Goal: Task Accomplishment & Management: Use online tool/utility

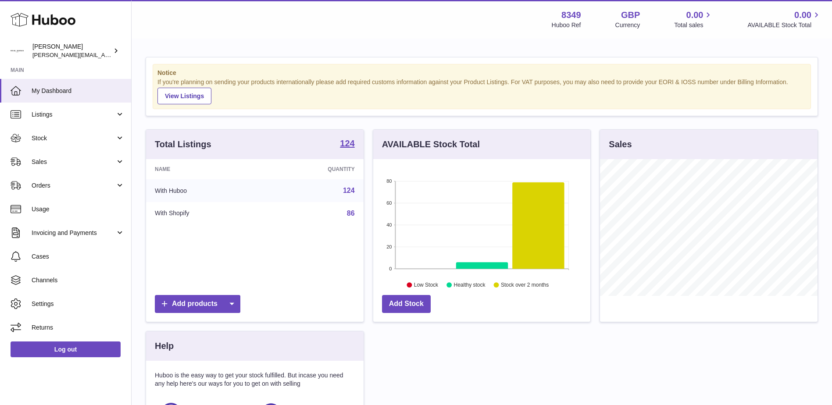
scroll to position [137, 217]
click at [38, 160] on span "Sales" at bounding box center [74, 162] width 84 height 8
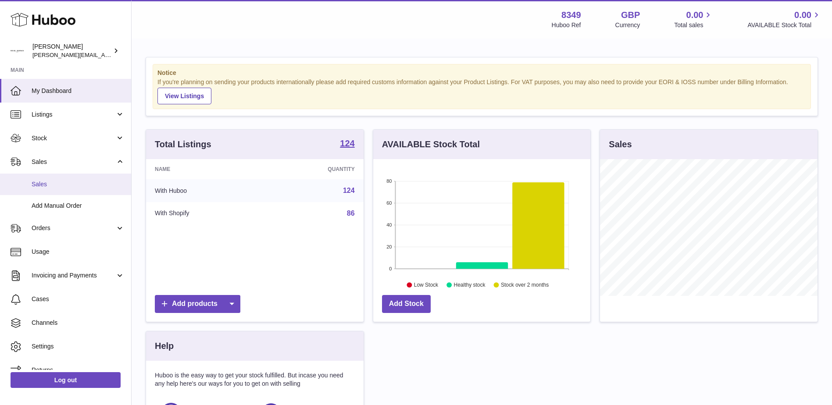
click at [36, 187] on span "Sales" at bounding box center [78, 184] width 93 height 8
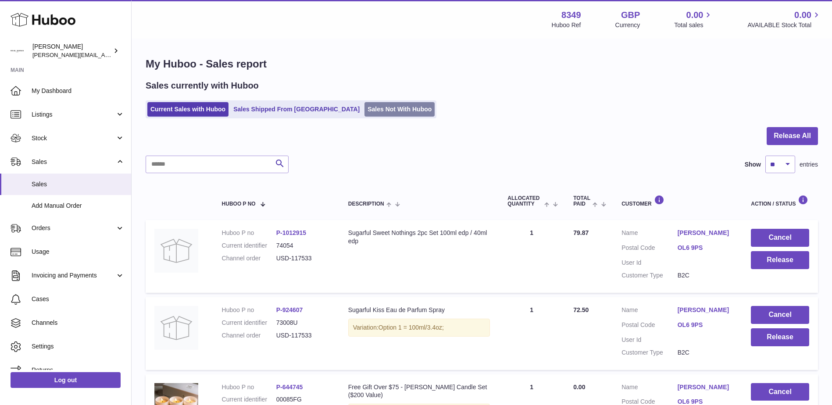
click at [365, 112] on link "Sales Not With Huboo" at bounding box center [400, 109] width 70 height 14
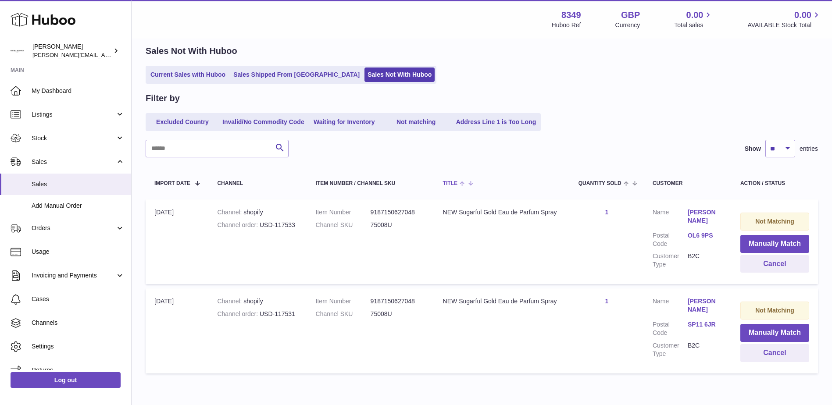
scroll to position [74, 0]
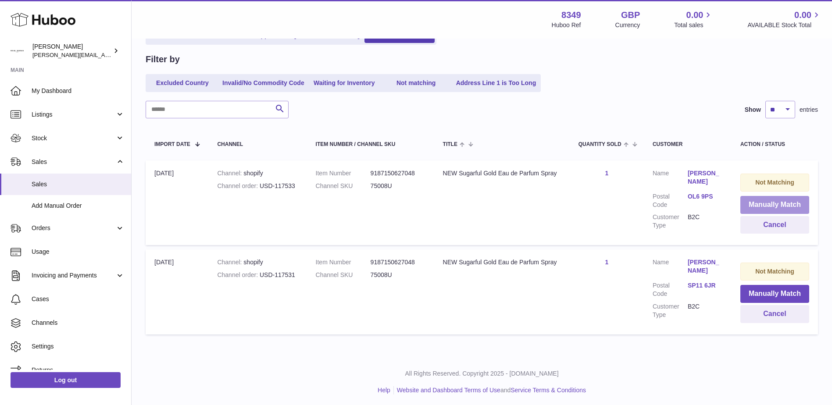
click at [757, 201] on button "Manually Match" at bounding box center [774, 205] width 69 height 18
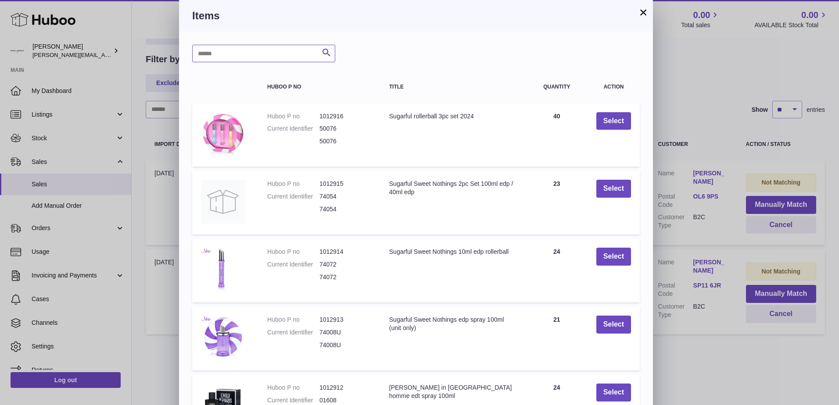
click at [210, 56] on input "text" at bounding box center [263, 54] width 143 height 18
type input "*****"
click at [327, 53] on icon "submit" at bounding box center [326, 52] width 11 height 11
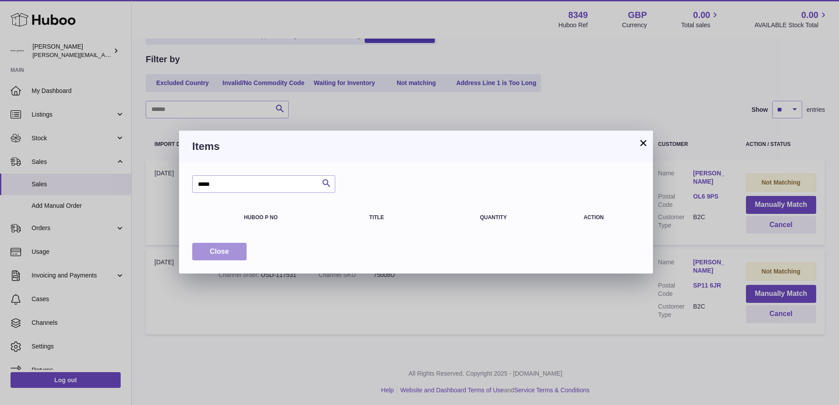
click at [228, 250] on span "Close" at bounding box center [219, 251] width 19 height 7
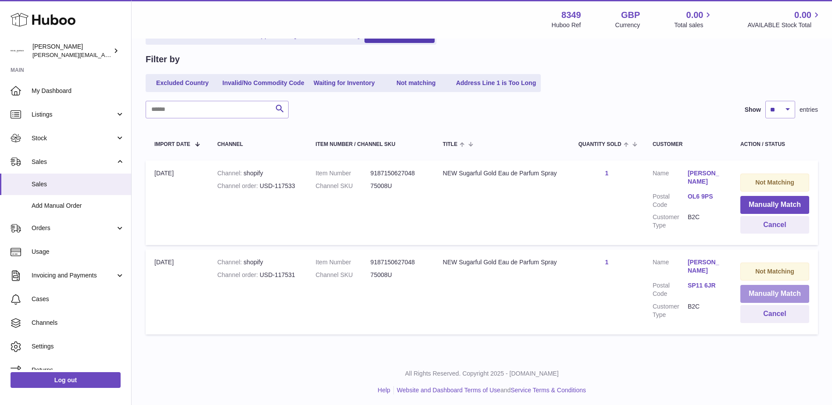
click at [774, 294] on button "Manually Match" at bounding box center [774, 294] width 69 height 18
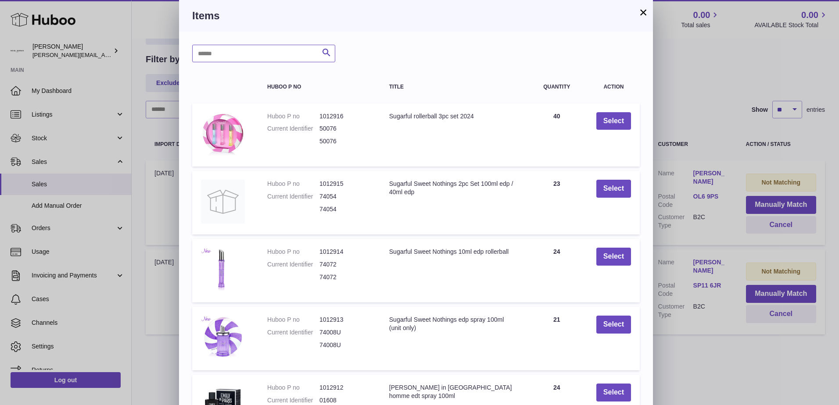
click at [215, 54] on input "text" at bounding box center [263, 54] width 143 height 18
type input "******"
click at [324, 53] on icon "submit" at bounding box center [326, 52] width 11 height 11
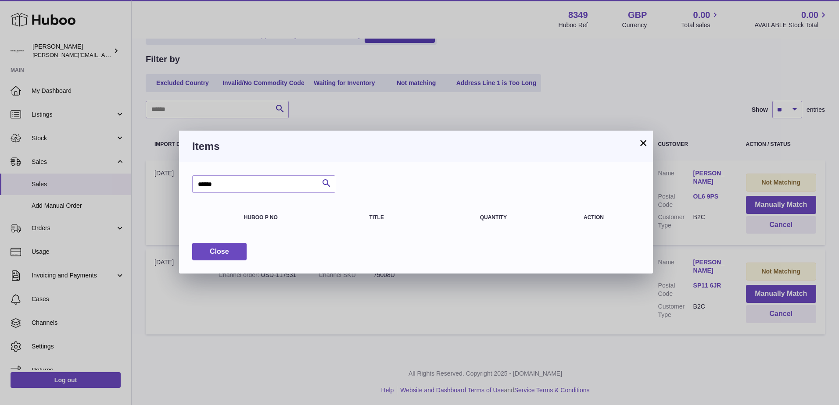
click at [645, 141] on button "×" at bounding box center [643, 143] width 11 height 11
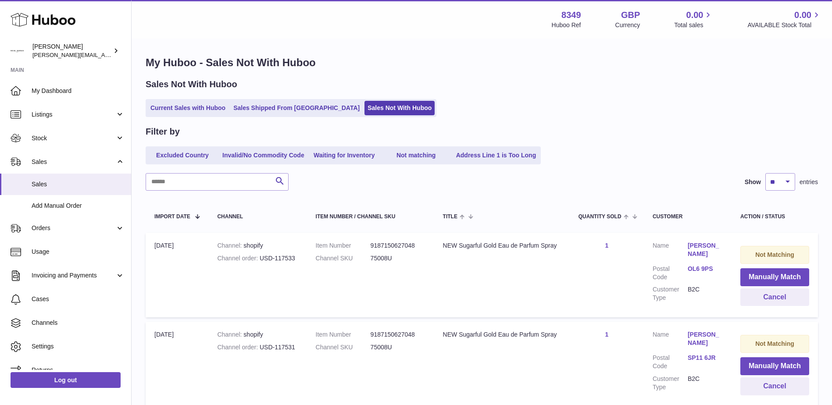
scroll to position [0, 0]
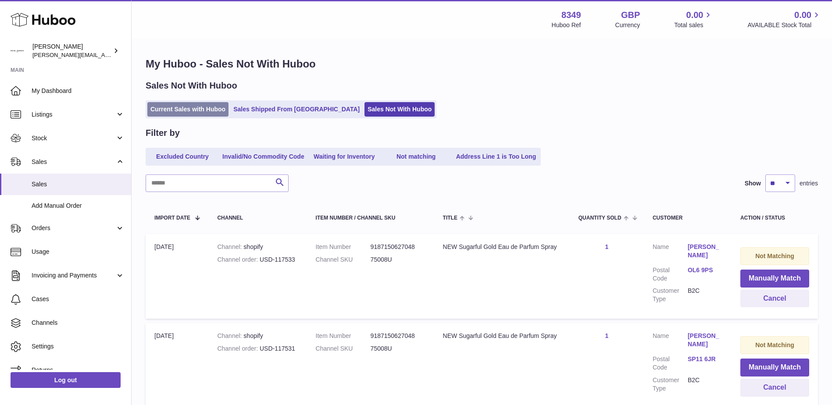
click at [184, 111] on link "Current Sales with Huboo" at bounding box center [187, 109] width 81 height 14
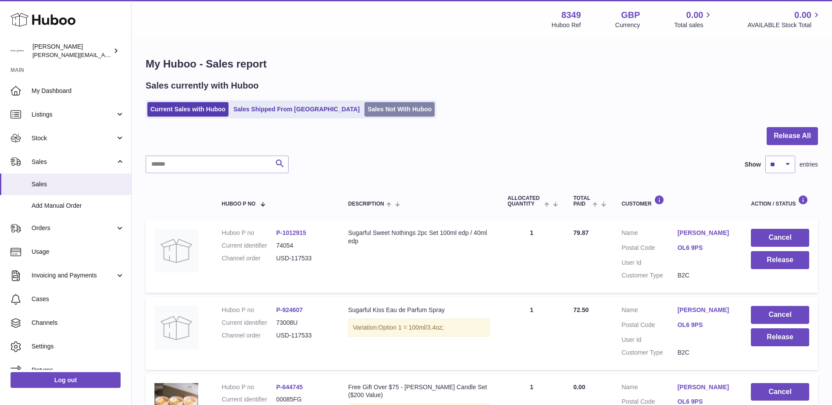
click at [365, 111] on link "Sales Not With Huboo" at bounding box center [400, 109] width 70 height 14
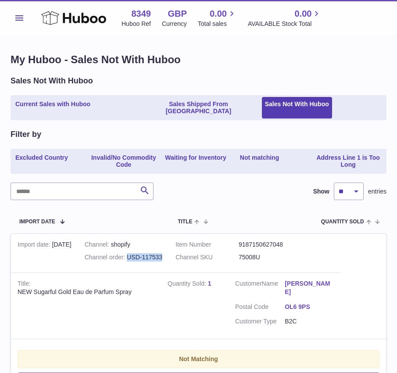
drag, startPoint x: 168, startPoint y: 249, endPoint x: 134, endPoint y: 253, distance: 34.1
click at [134, 253] on td "Channel shopify Channel order USD-117533" at bounding box center [123, 253] width 91 height 39
copy div "USD-117533"
click at [169, 250] on td "Channel shopify Channel order USD-117533" at bounding box center [123, 253] width 91 height 39
drag, startPoint x: 172, startPoint y: 250, endPoint x: 133, endPoint y: 251, distance: 38.6
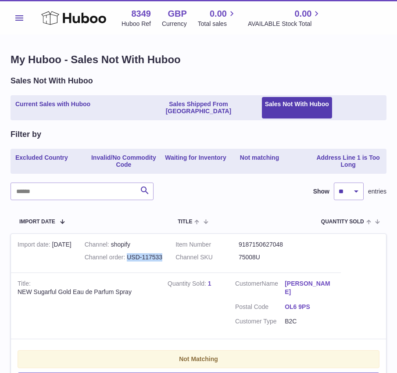
click at [133, 251] on td "Channel shopify Channel order USD-117533" at bounding box center [123, 253] width 91 height 39
copy div "USD-117533"
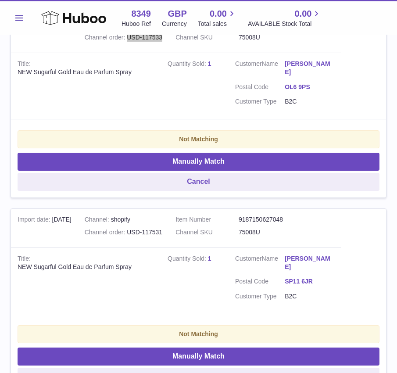
scroll to position [263, 0]
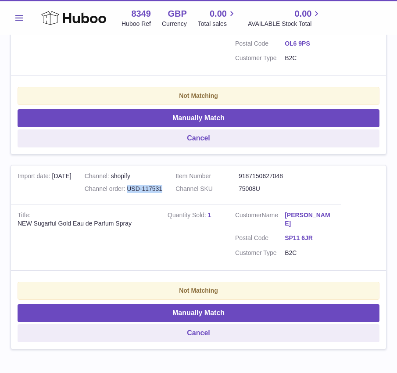
drag, startPoint x: 172, startPoint y: 174, endPoint x: 134, endPoint y: 179, distance: 39.0
click at [134, 179] on td "Channel shopify Channel order USD-117531" at bounding box center [123, 184] width 91 height 39
copy div "USD-117531"
